Goal: Book appointment/travel/reservation

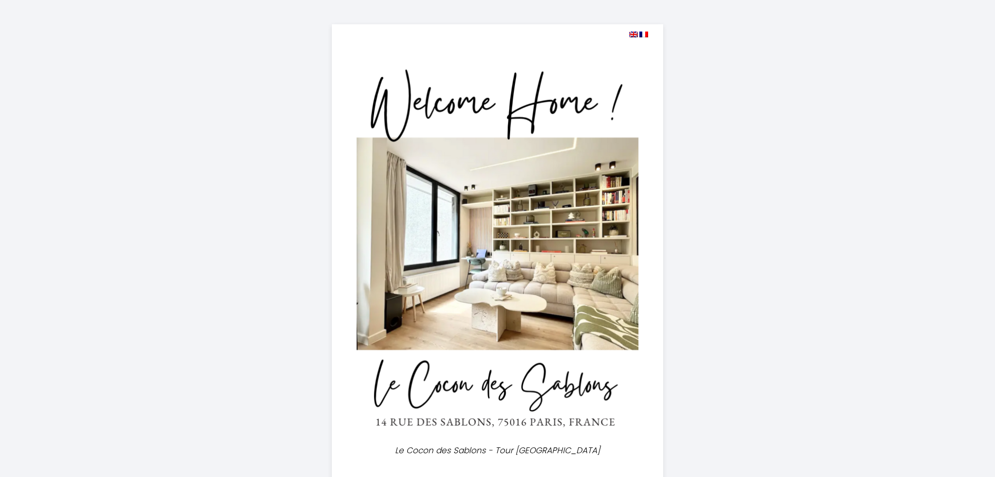
select select
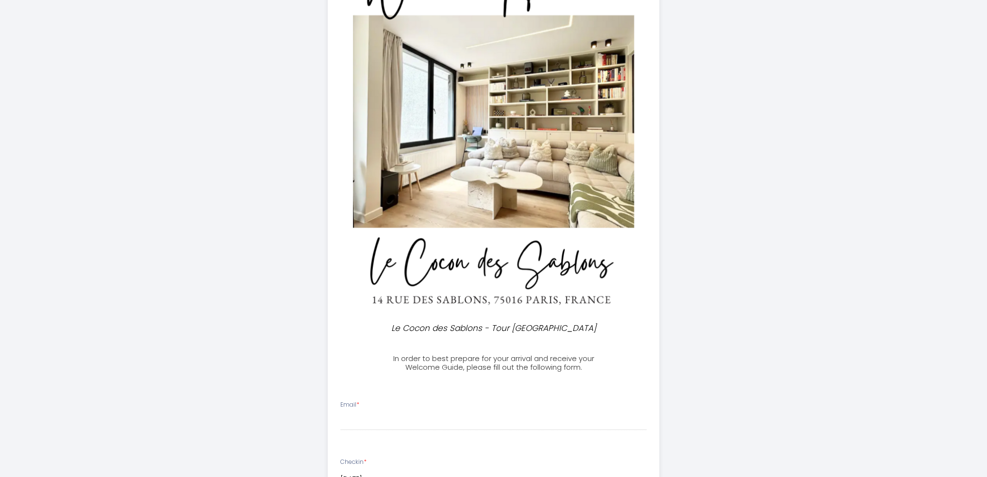
scroll to position [243, 0]
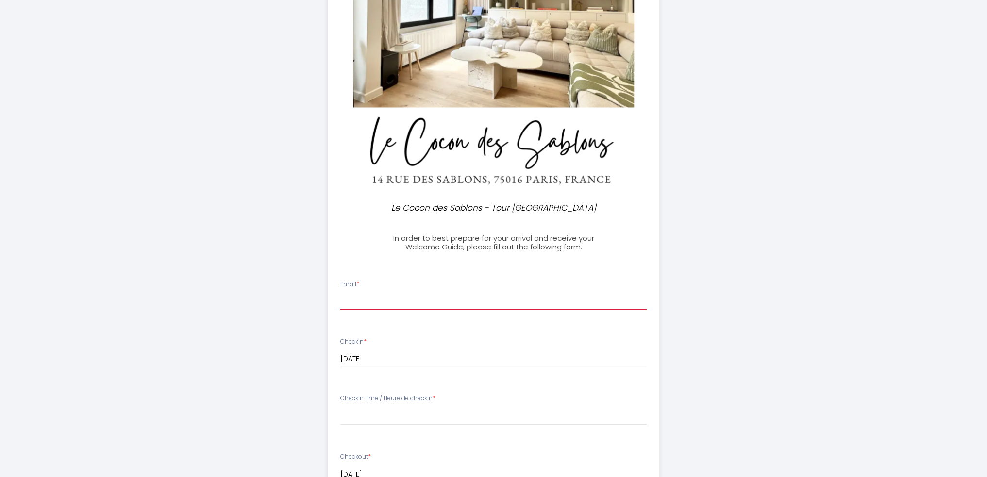
click at [394, 300] on input "Email *" at bounding box center [493, 301] width 306 height 17
type input "[EMAIL_ADDRESS][DOMAIN_NAME]"
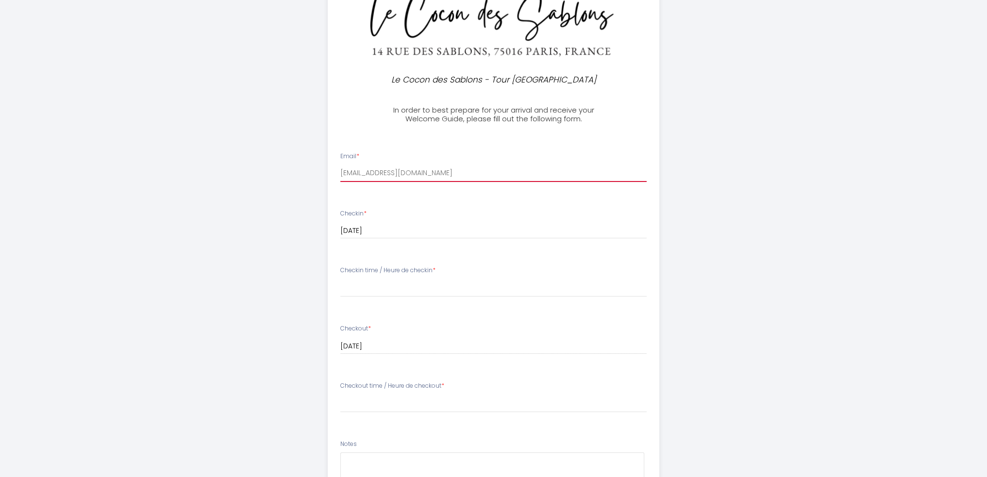
scroll to position [388, 0]
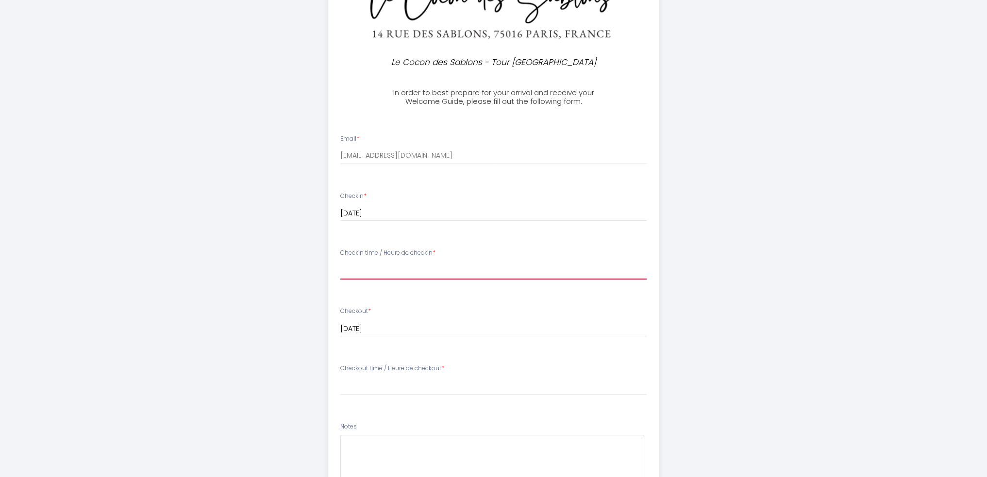
click at [415, 272] on select "16:00 16:30 17:00 17:30 18:00 18:30 19:00 19:30 20:00 20:30 21:00 21:30 22:00 2…" at bounding box center [493, 270] width 306 height 18
select select "16:00"
click at [340, 261] on select "16:00 16:30 17:00 17:30 18:00 18:30 19:00 19:30 20:00 20:30 21:00 21:30 22:00 2…" at bounding box center [493, 270] width 306 height 18
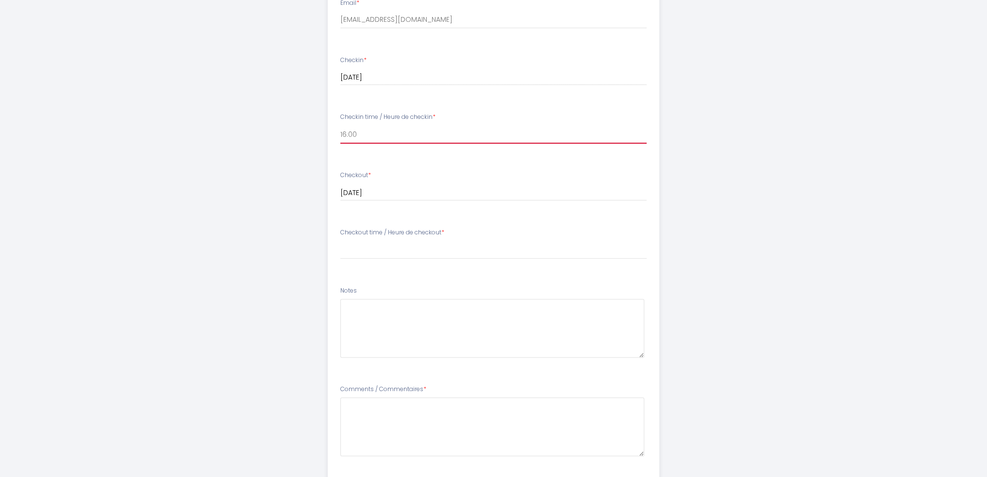
scroll to position [534, 0]
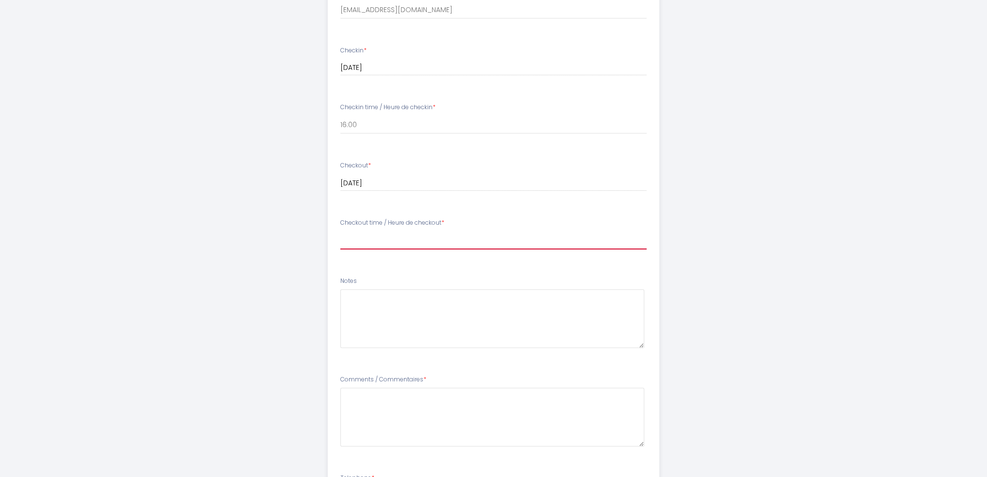
click at [385, 239] on select "00:00 00:30 01:00 01:30 02:00 02:30 03:00 03:30 04:00 04:30 05:00 05:30 06:00 0…" at bounding box center [493, 240] width 306 height 18
click at [447, 243] on select "00:00 00:30 01:00 01:30 02:00 02:30 03:00 03:30 04:00 04:30 05:00 05:30 06:00 0…" at bounding box center [493, 240] width 306 height 18
select select "08:00"
click at [340, 231] on select "00:00 00:30 01:00 01:30 02:00 02:30 03:00 03:30 04:00 04:30 05:00 05:30 06:00 0…" at bounding box center [493, 240] width 306 height 18
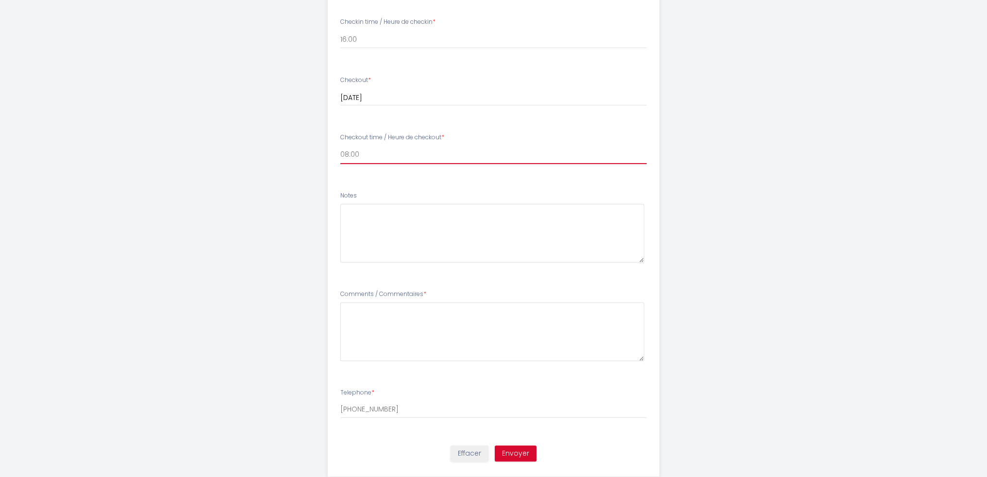
scroll to position [643, 0]
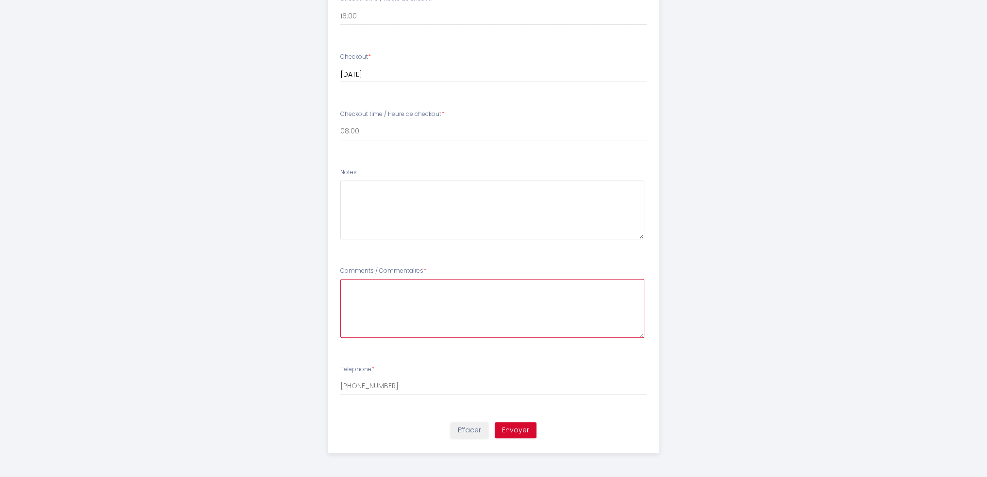
click at [421, 305] on Commentaires6 at bounding box center [492, 308] width 304 height 59
click at [517, 431] on button "Envoyer" at bounding box center [516, 430] width 42 height 17
click at [446, 285] on Commentaires6 at bounding box center [492, 308] width 304 height 59
type Commentaires6 "no comments"
click at [521, 430] on button "Envoyer" at bounding box center [516, 430] width 42 height 17
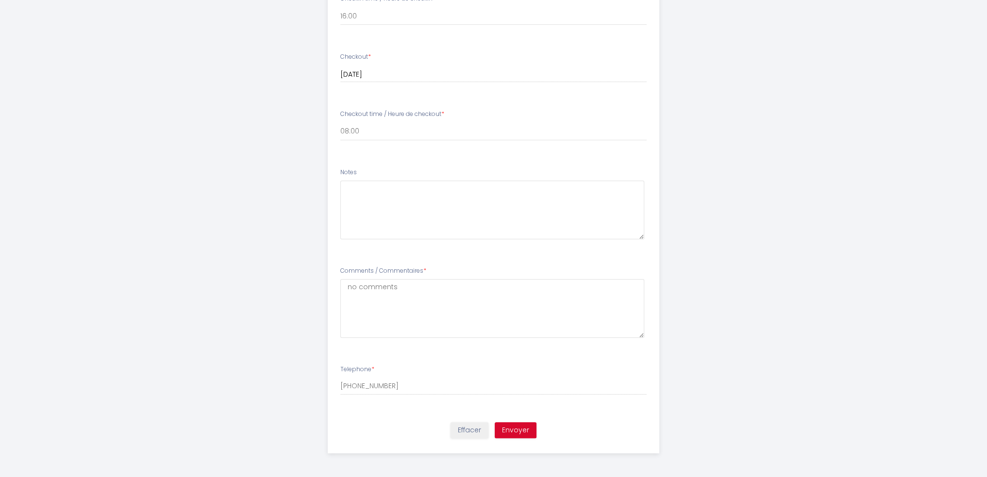
scroll to position [0, 0]
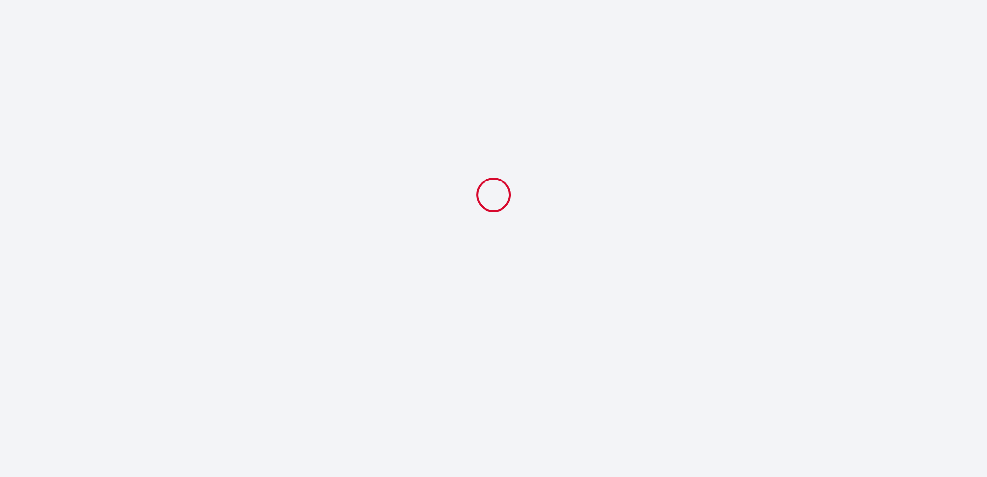
select select "08:00"
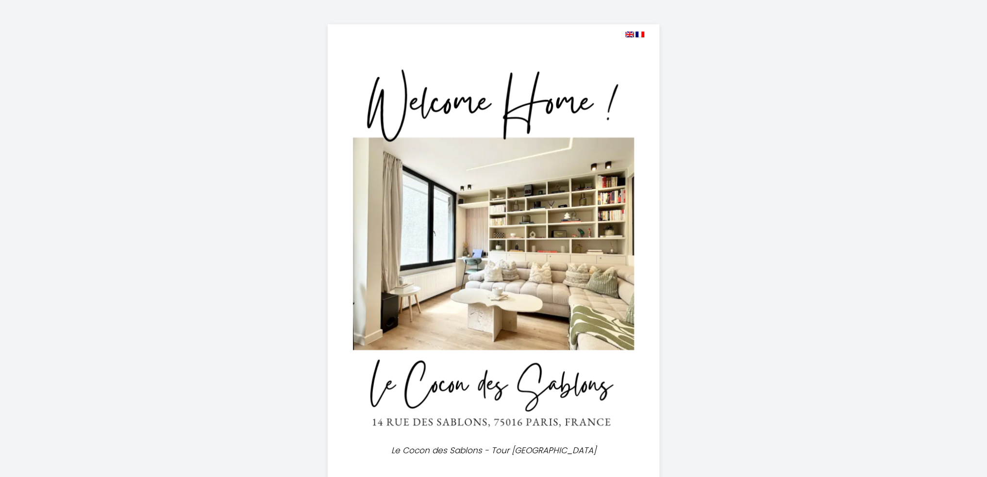
scroll to position [60, 0]
